Goal: Information Seeking & Learning: Learn about a topic

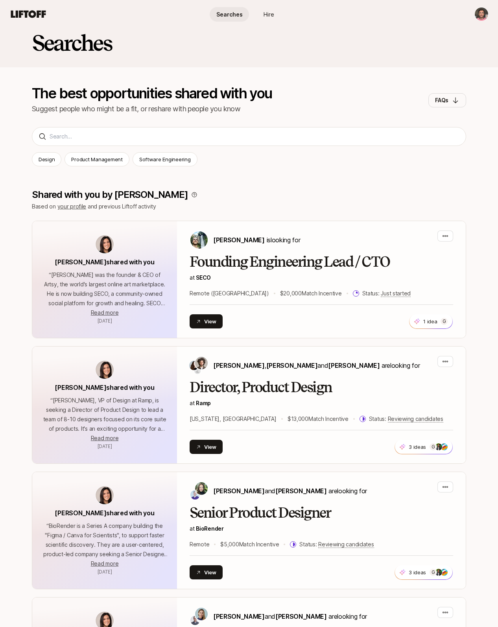
scroll to position [11, 0]
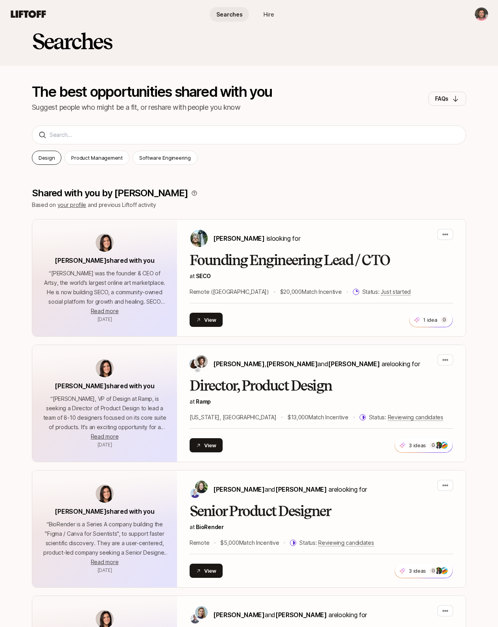
click at [46, 158] on p "Design" at bounding box center [47, 158] width 16 height 8
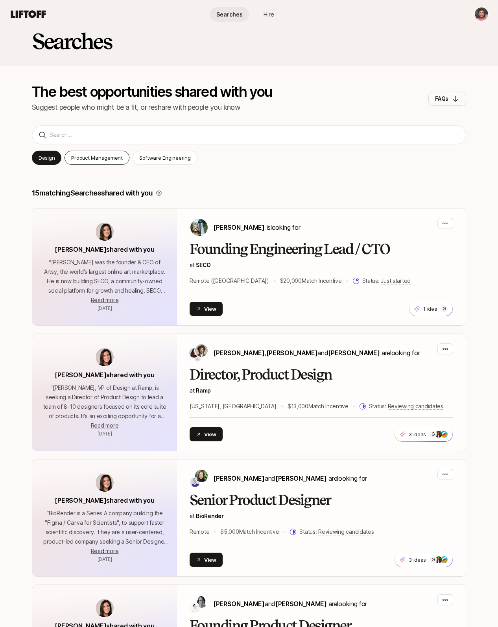
click at [87, 158] on p "Product Management" at bounding box center [96, 158] width 51 height 8
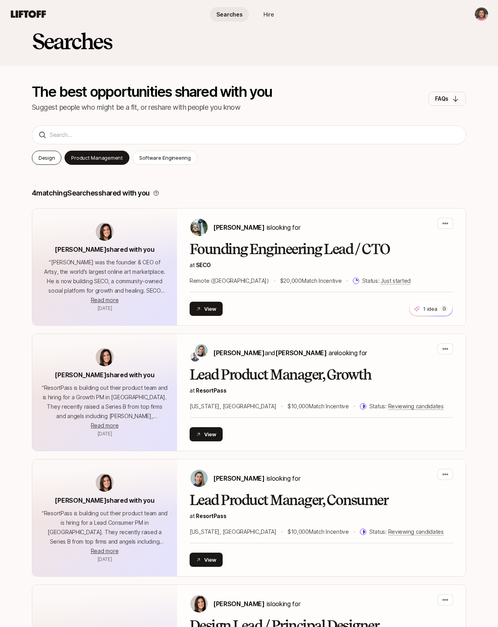
click at [44, 157] on p "Design" at bounding box center [47, 158] width 16 height 8
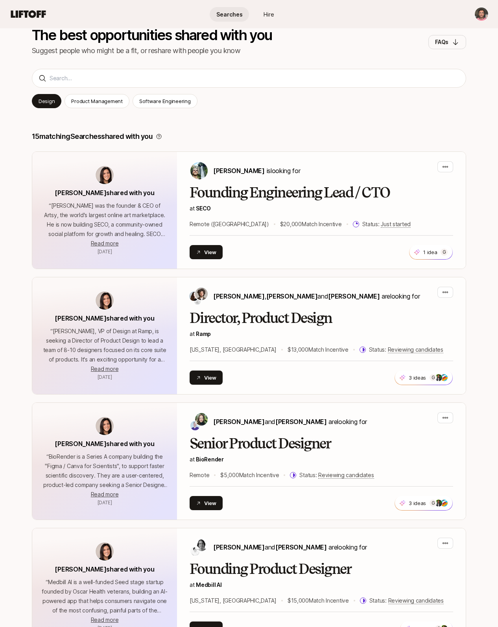
scroll to position [153, 0]
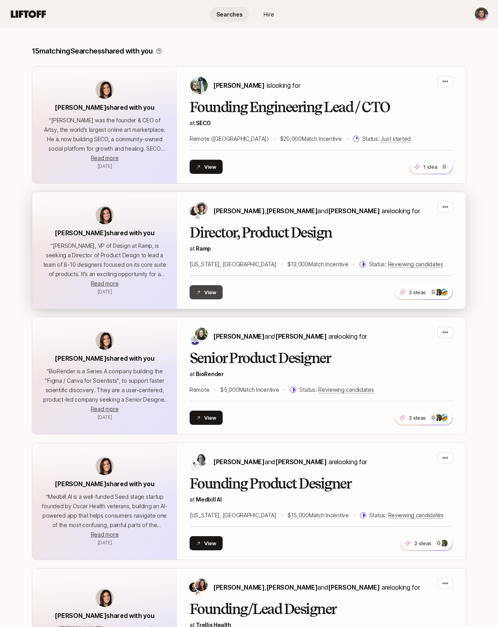
click at [209, 293] on button "View" at bounding box center [206, 292] width 33 height 14
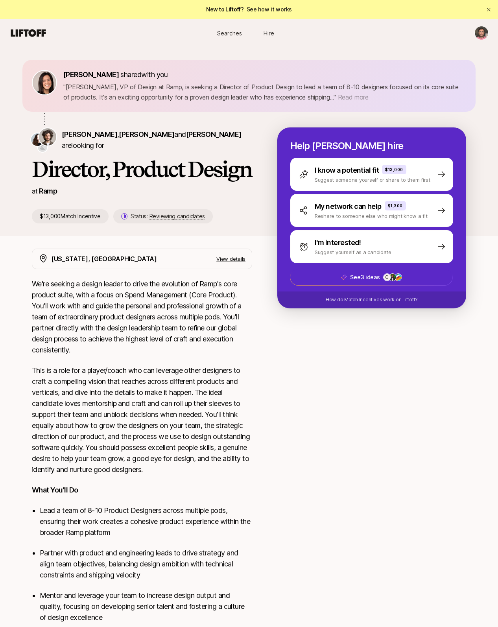
click at [347, 98] on span "Read more" at bounding box center [353, 97] width 31 height 8
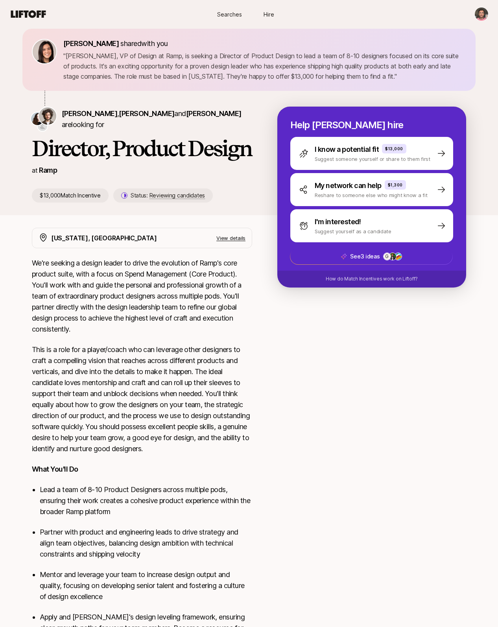
scroll to position [32, 0]
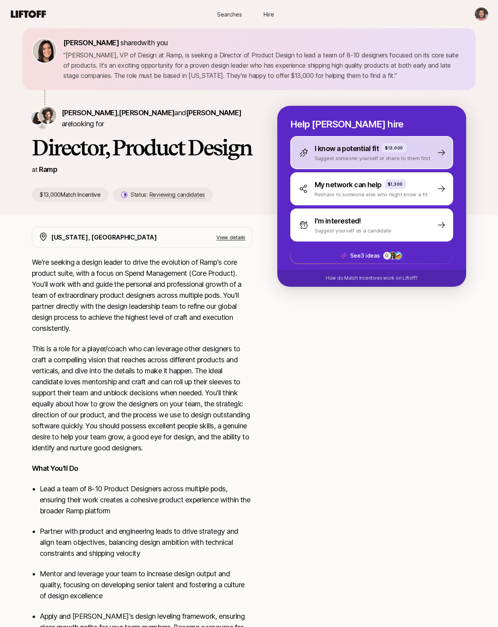
click at [342, 152] on p "I know a potential fit" at bounding box center [347, 148] width 64 height 11
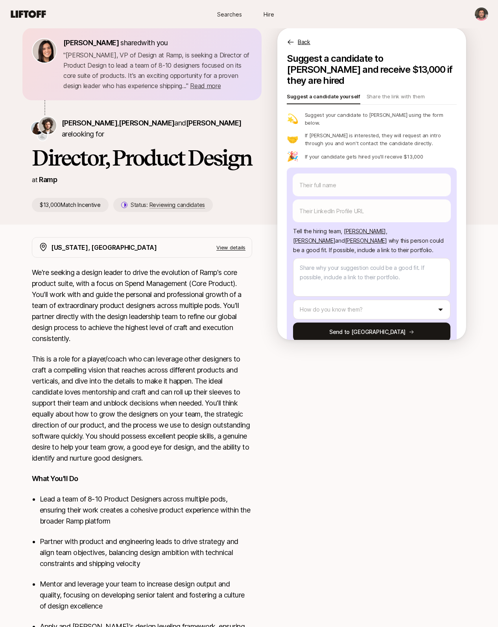
click at [292, 42] on icon at bounding box center [291, 42] width 8 height 8
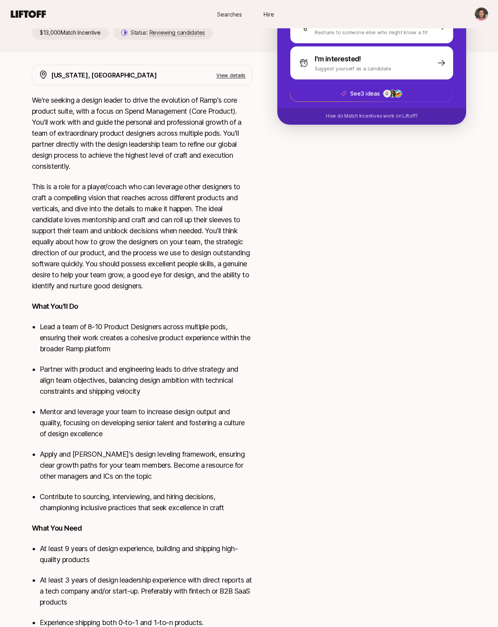
scroll to position [0, 0]
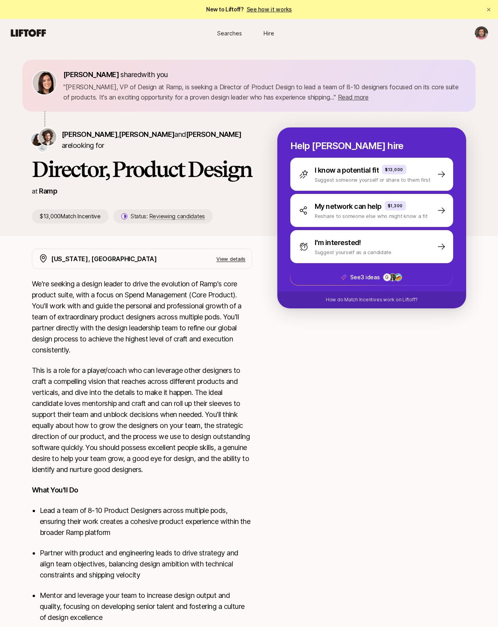
click at [300, 358] on div at bounding box center [371, 608] width 189 height 719
click at [322, 388] on div at bounding box center [371, 608] width 189 height 719
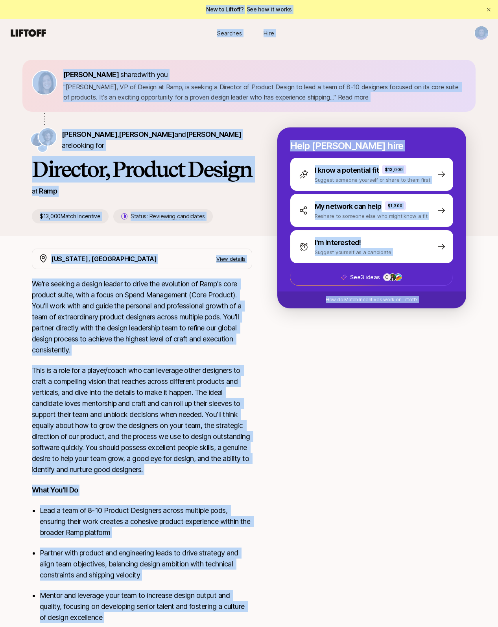
copy main "New to Liftoff? See how it works Searches Hire Searches Hire [PERSON_NAME] shar…"
